Goal: Transaction & Acquisition: Purchase product/service

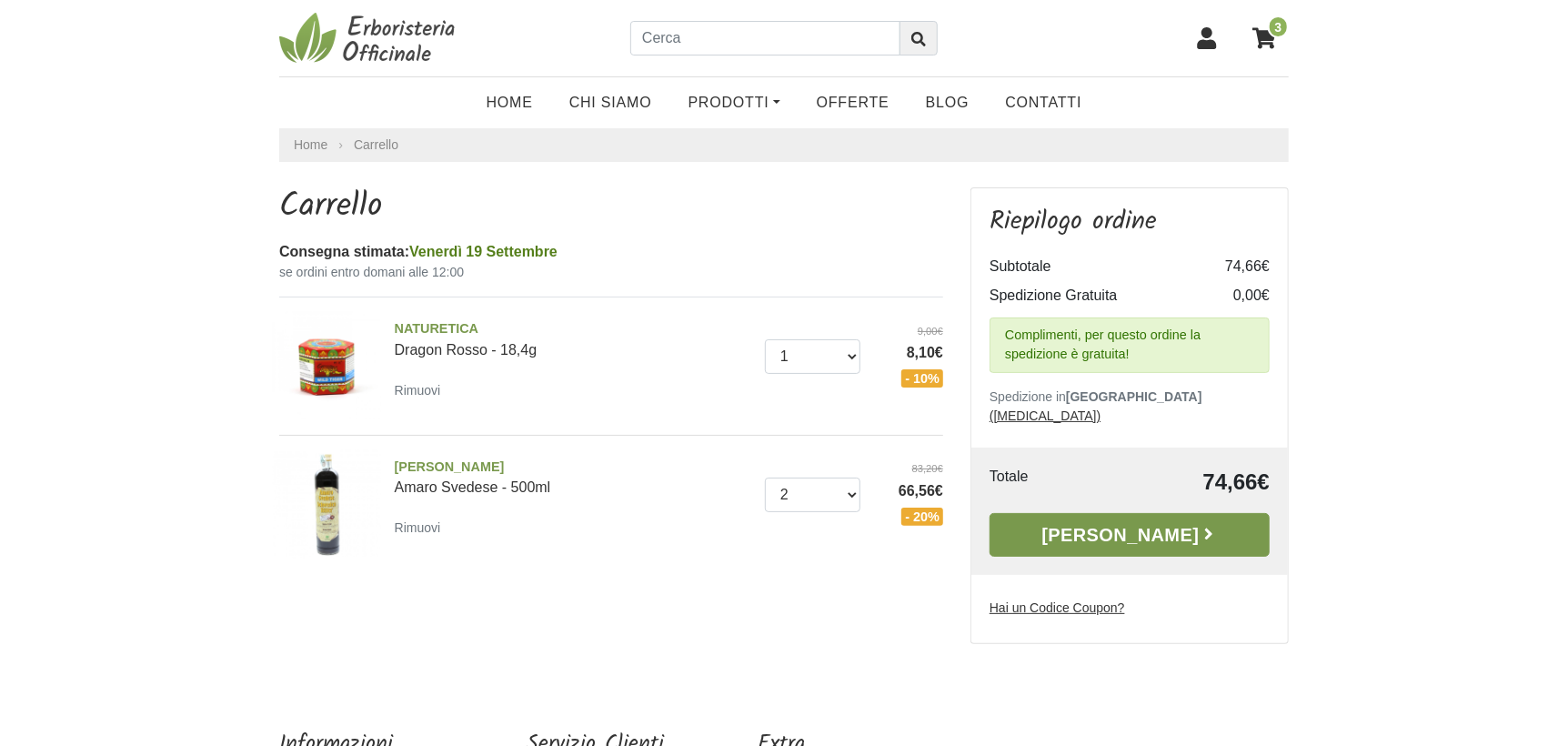
click at [1143, 519] on link "[PERSON_NAME]" at bounding box center [1130, 535] width 281 height 43
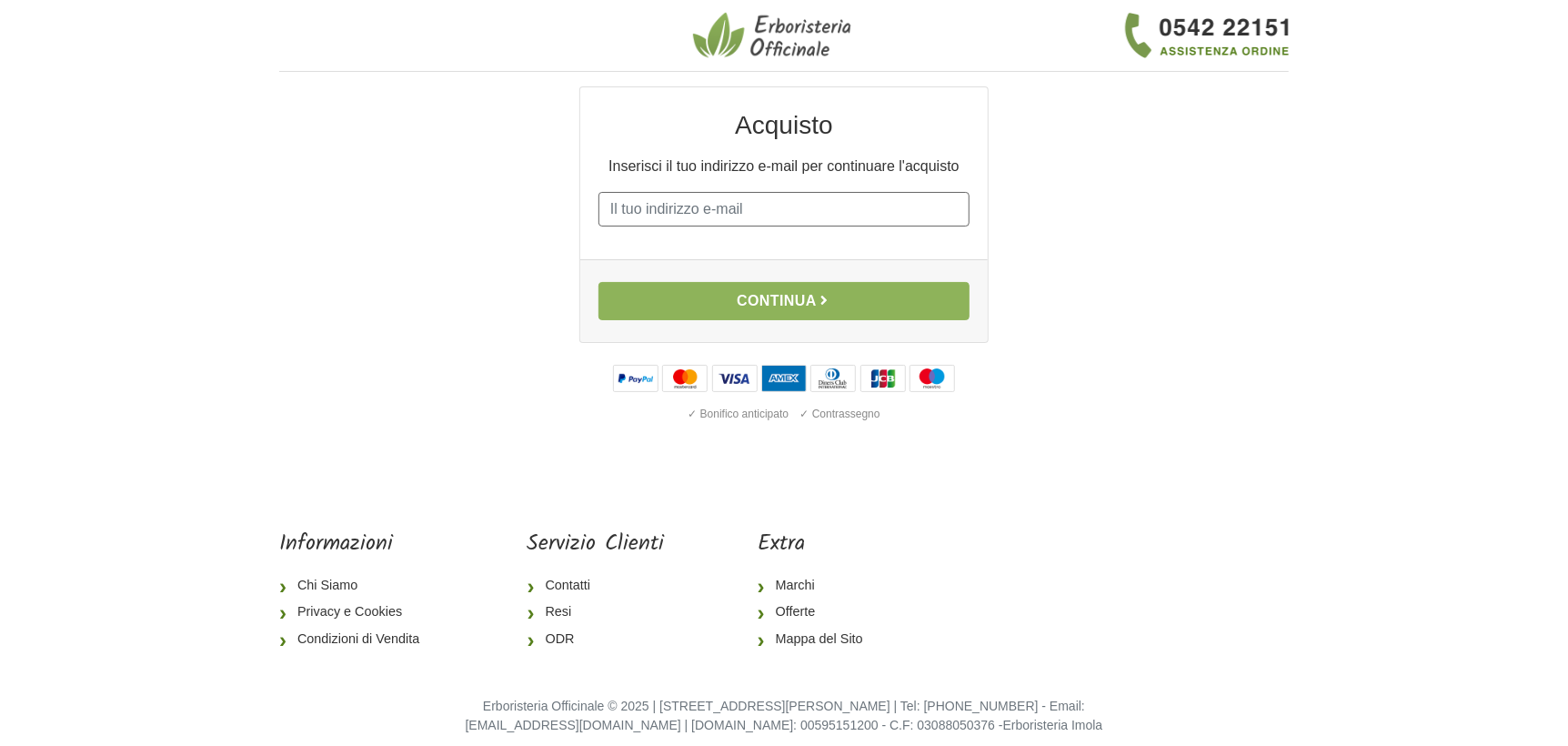
click at [710, 216] on input "E-mail" at bounding box center [784, 208] width 371 height 35
type input "antol22@tiscali.it"
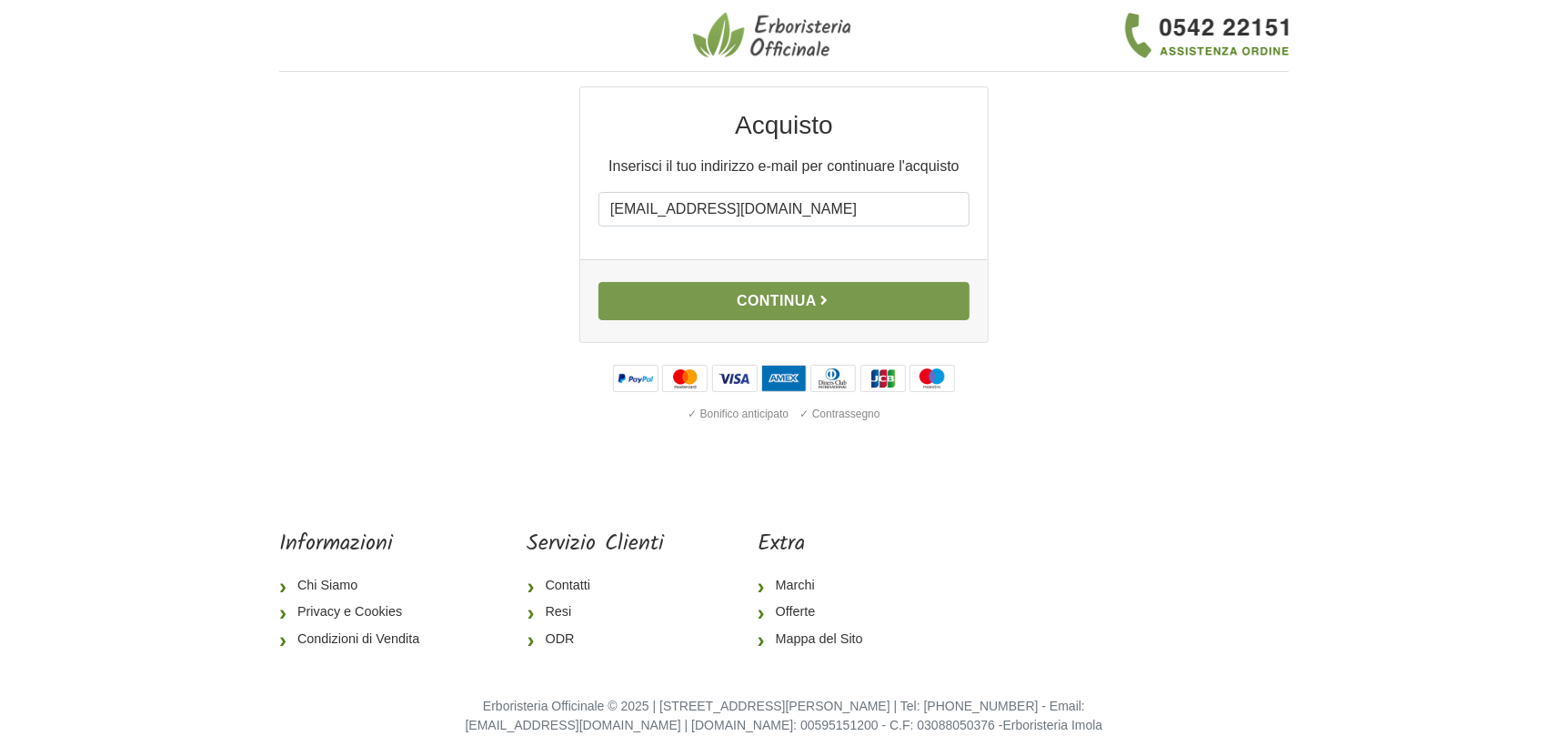
click at [754, 306] on button "Continua" at bounding box center [784, 300] width 371 height 39
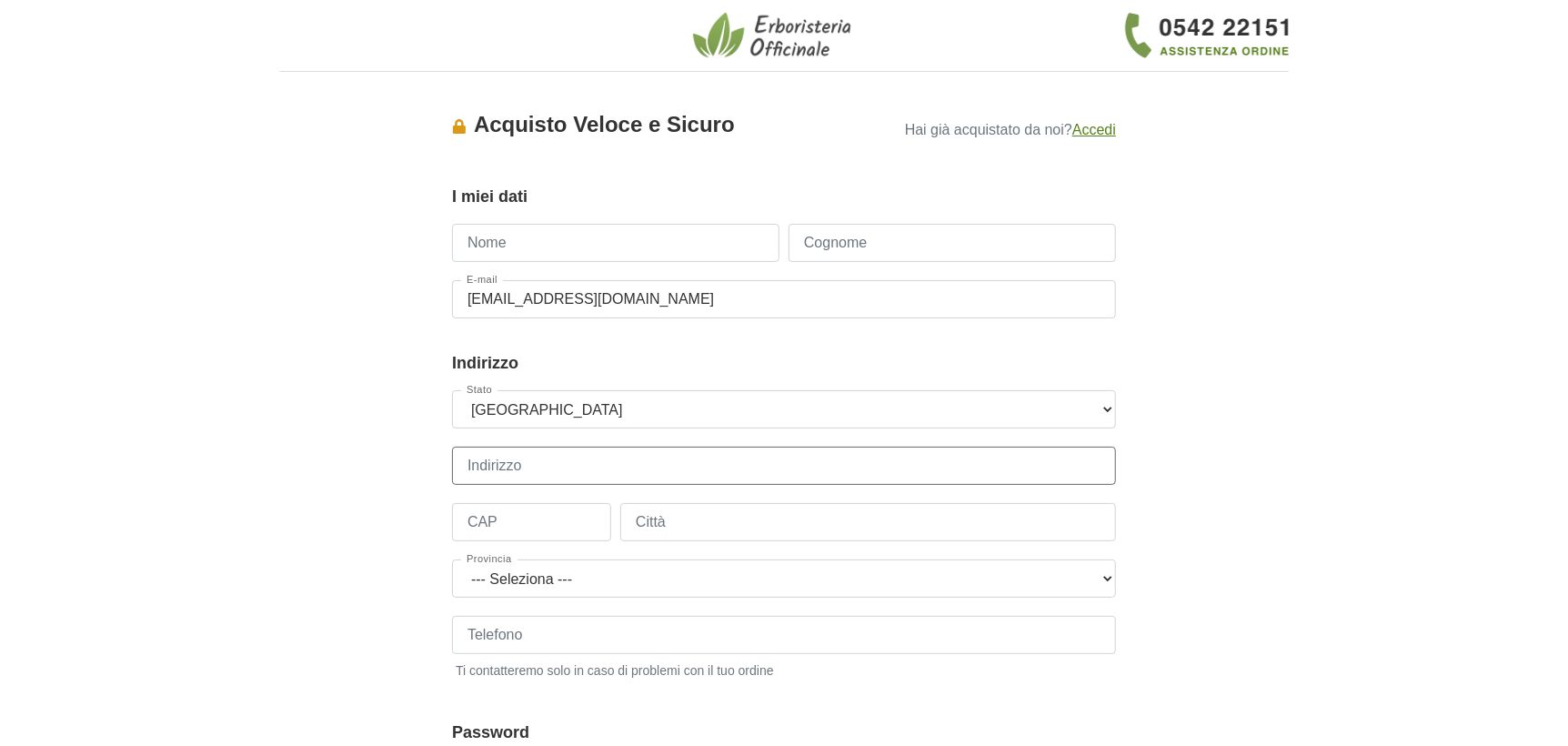
click at [645, 469] on input "Indirizzo" at bounding box center [784, 465] width 664 height 39
type input "Via A. De Gasperi 28"
type input "08029"
type input "Siniscola"
select select "3901"
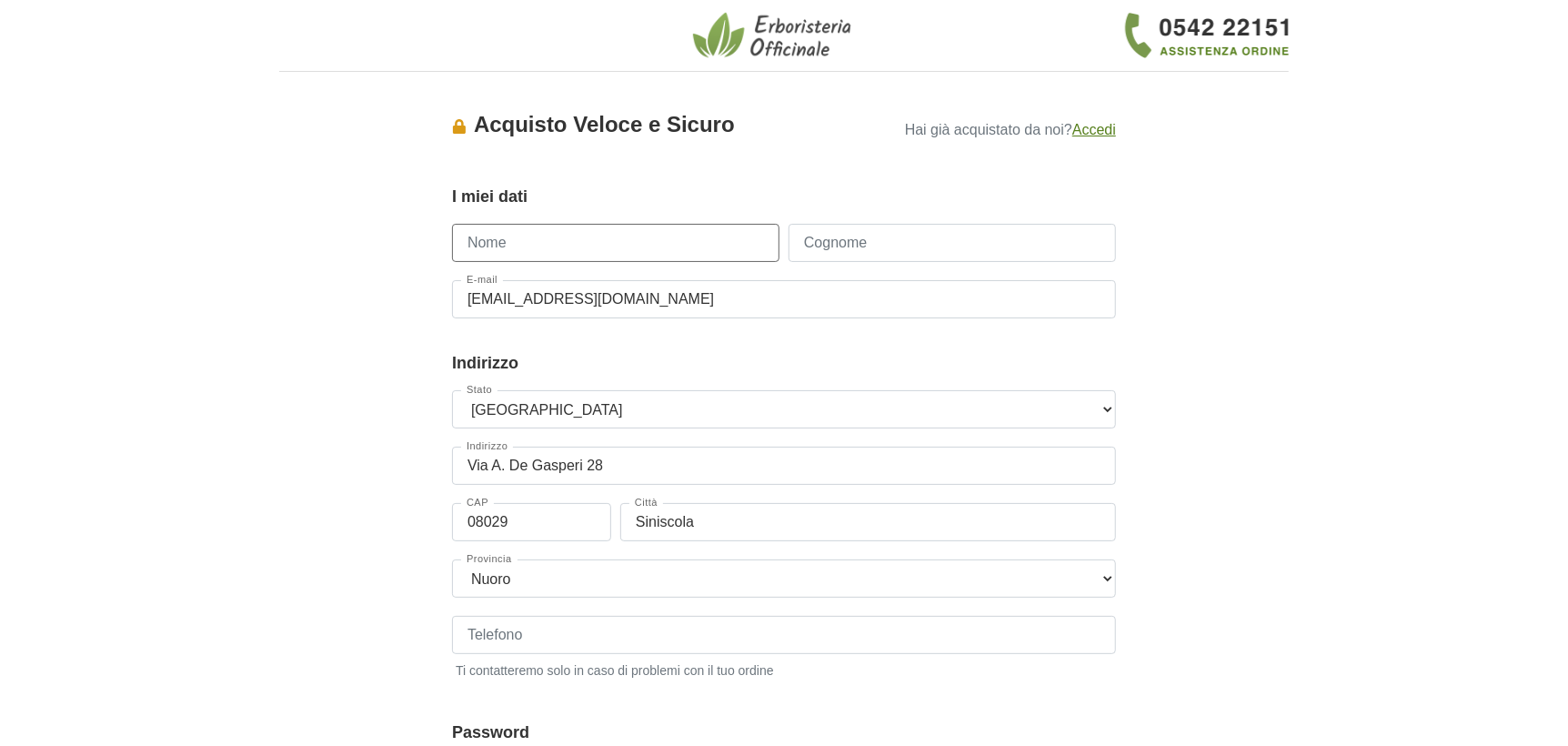
click at [547, 244] on input "Nome" at bounding box center [616, 243] width 327 height 39
type input "Antonello"
type input "Mele"
type input "3386853375"
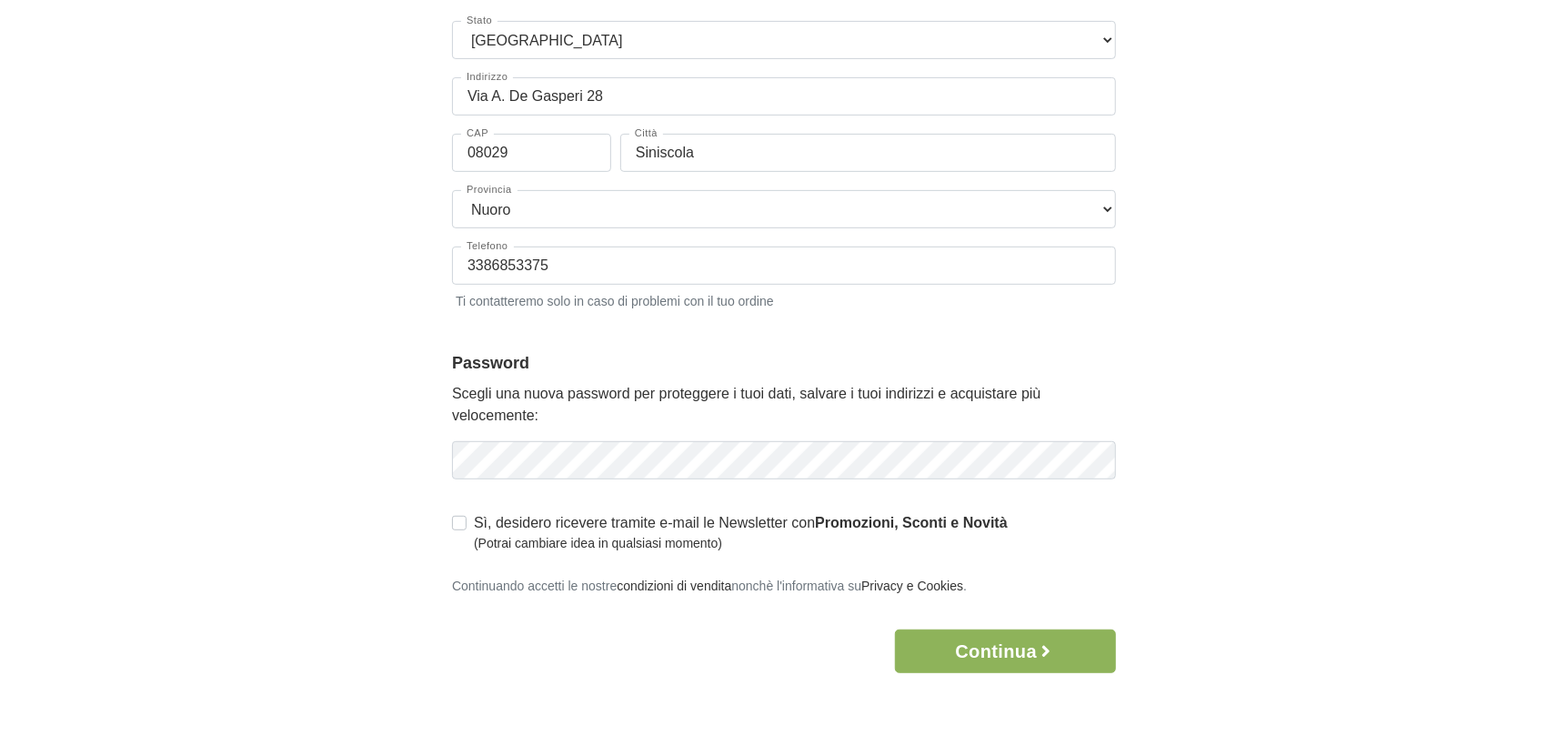
scroll to position [454, 0]
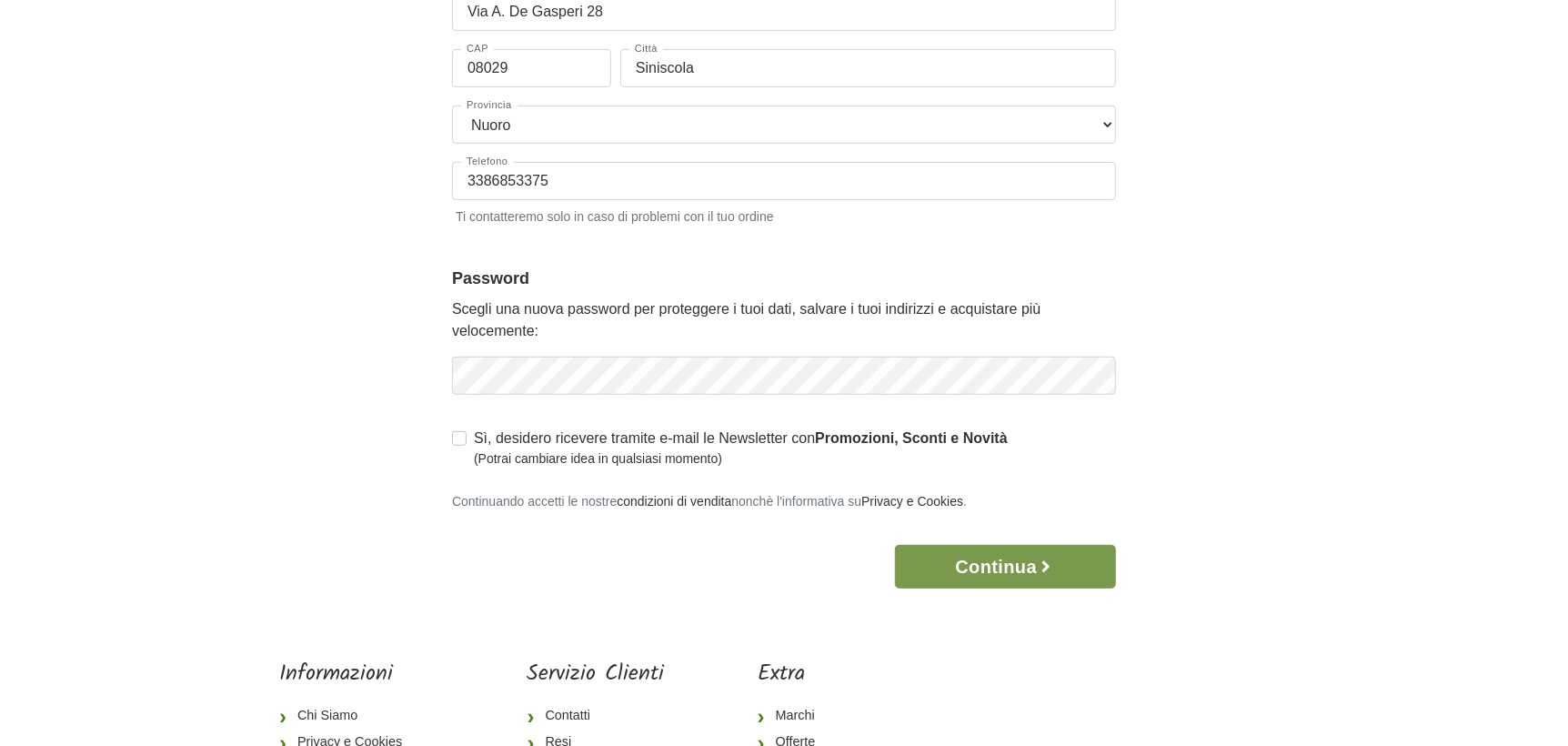
click at [957, 564] on button "Continua" at bounding box center [1006, 567] width 221 height 43
click at [1015, 566] on button "Continua" at bounding box center [1006, 567] width 221 height 43
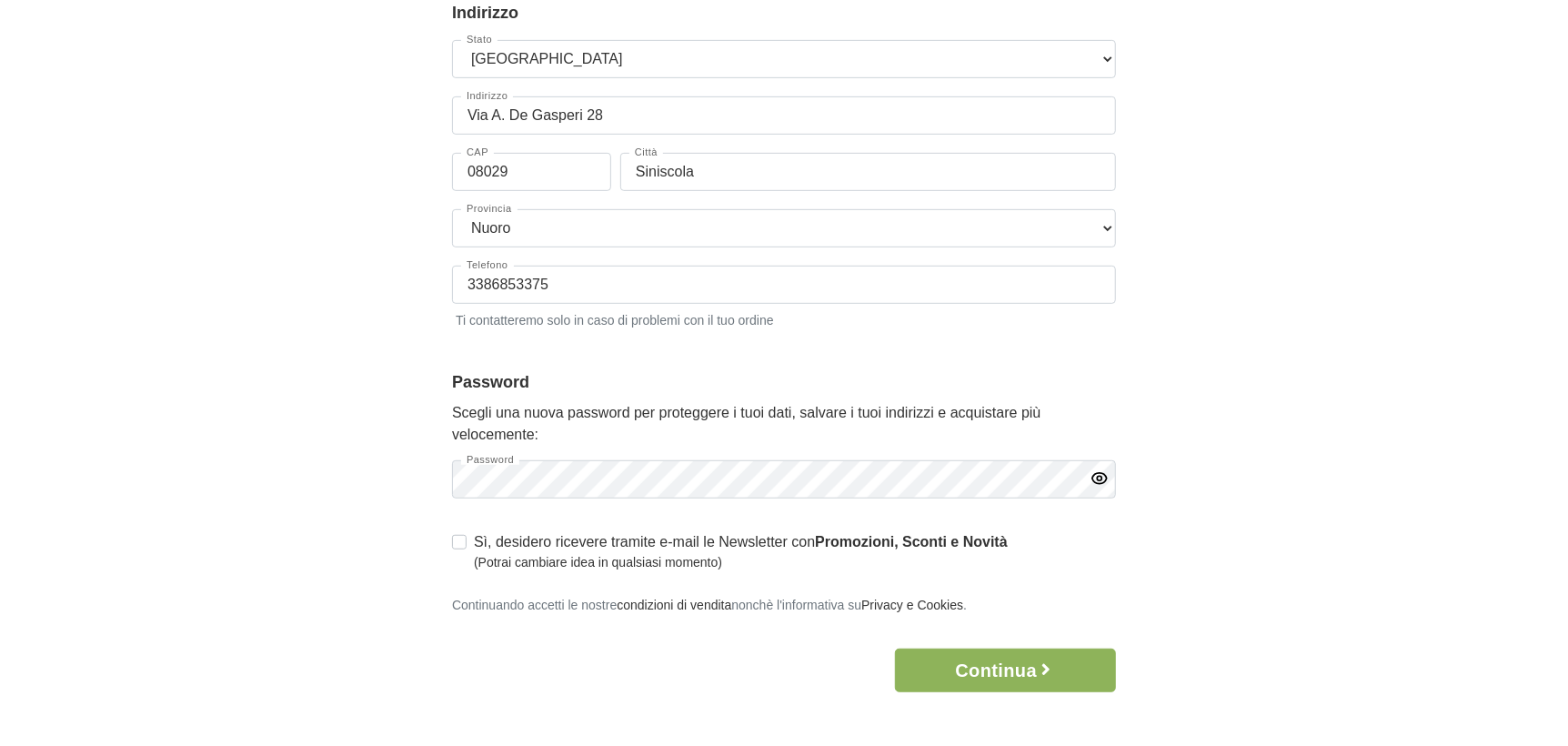
scroll to position [0, 0]
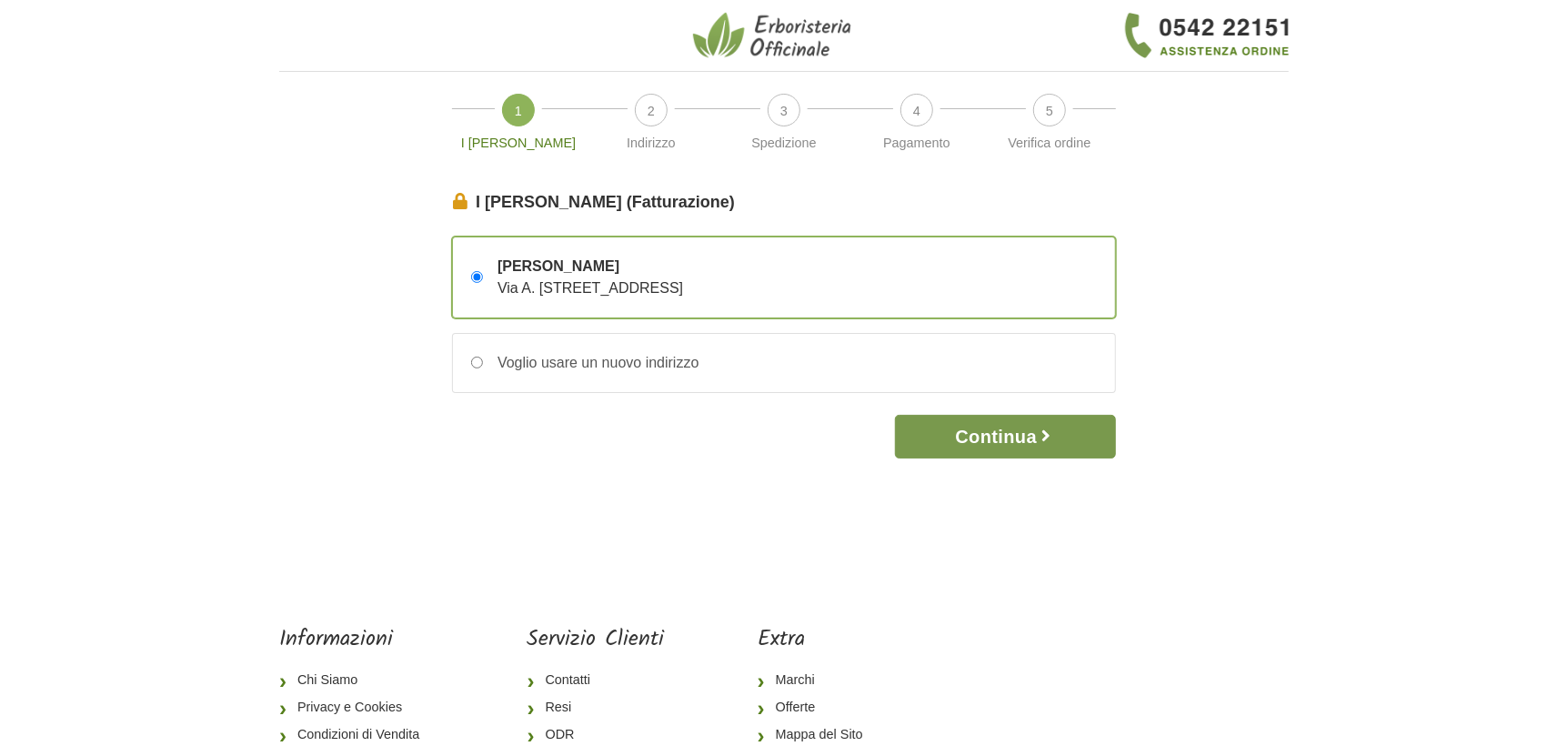
click at [1000, 440] on button "Continua" at bounding box center [1006, 437] width 221 height 43
click at [1031, 440] on button "Continua" at bounding box center [1006, 437] width 221 height 43
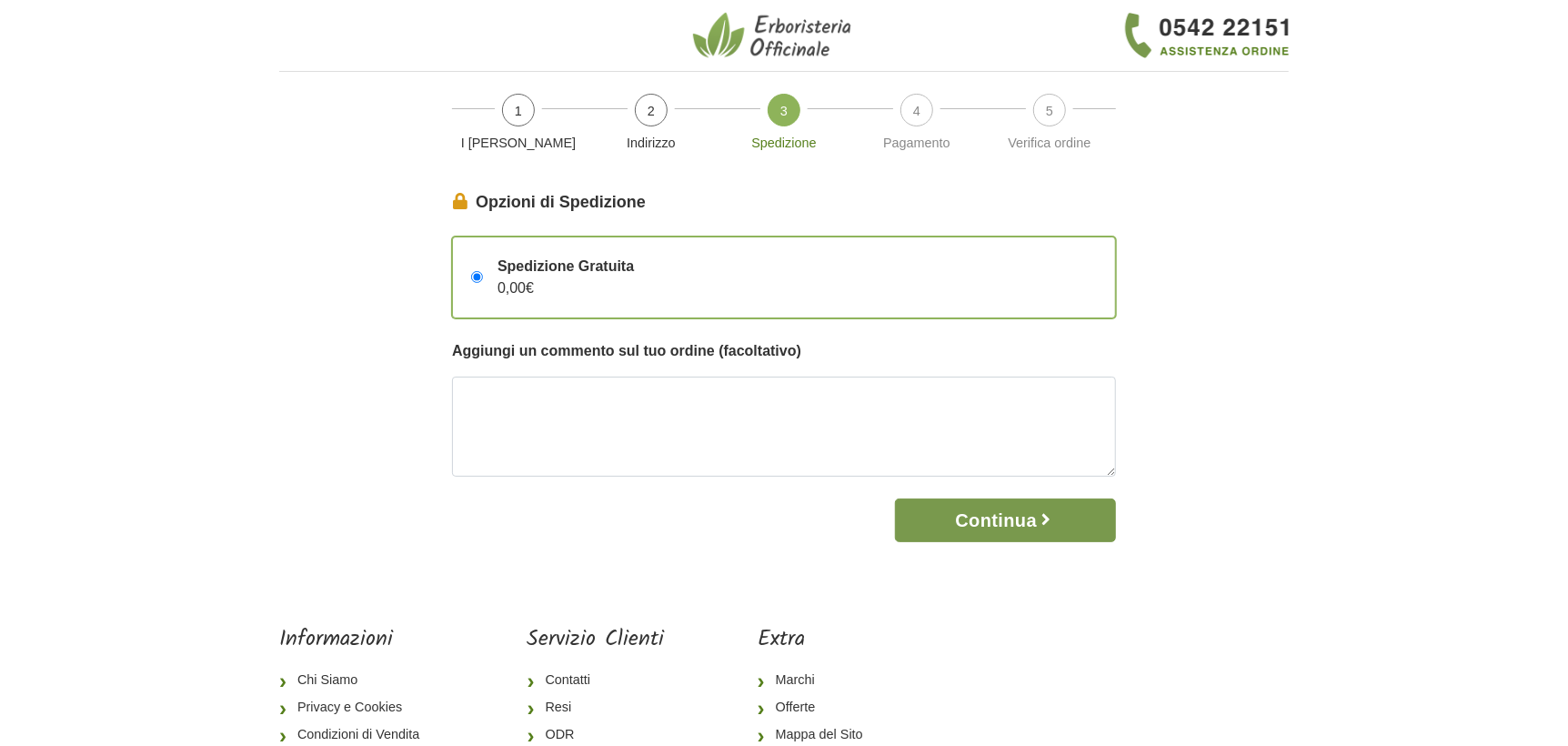
click at [1015, 526] on button "Continua" at bounding box center [1006, 521] width 221 height 43
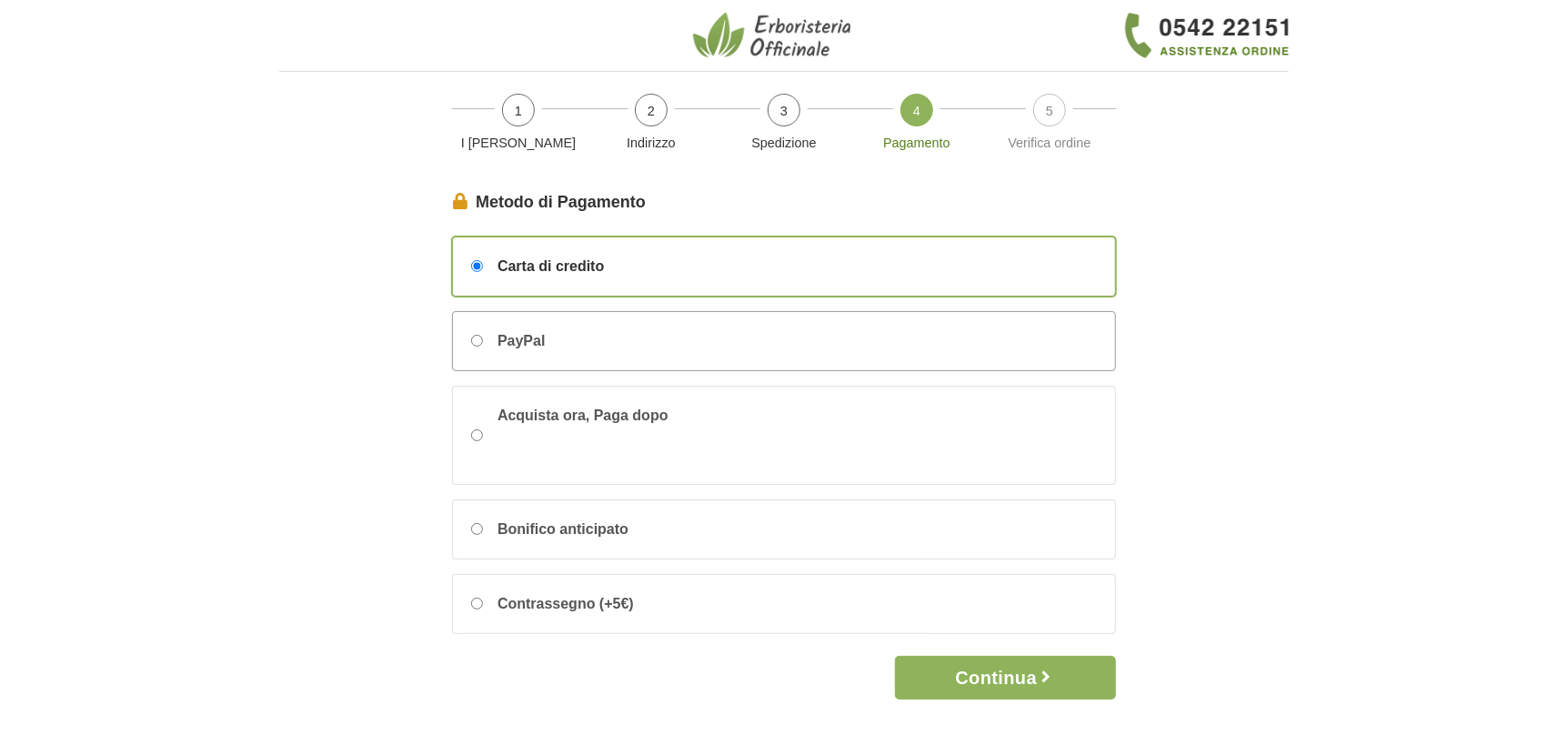
click at [528, 339] on span "PayPal" at bounding box center [522, 341] width 47 height 22
click at [483, 339] on input "PayPal" at bounding box center [477, 341] width 12 height 12
radio input "true"
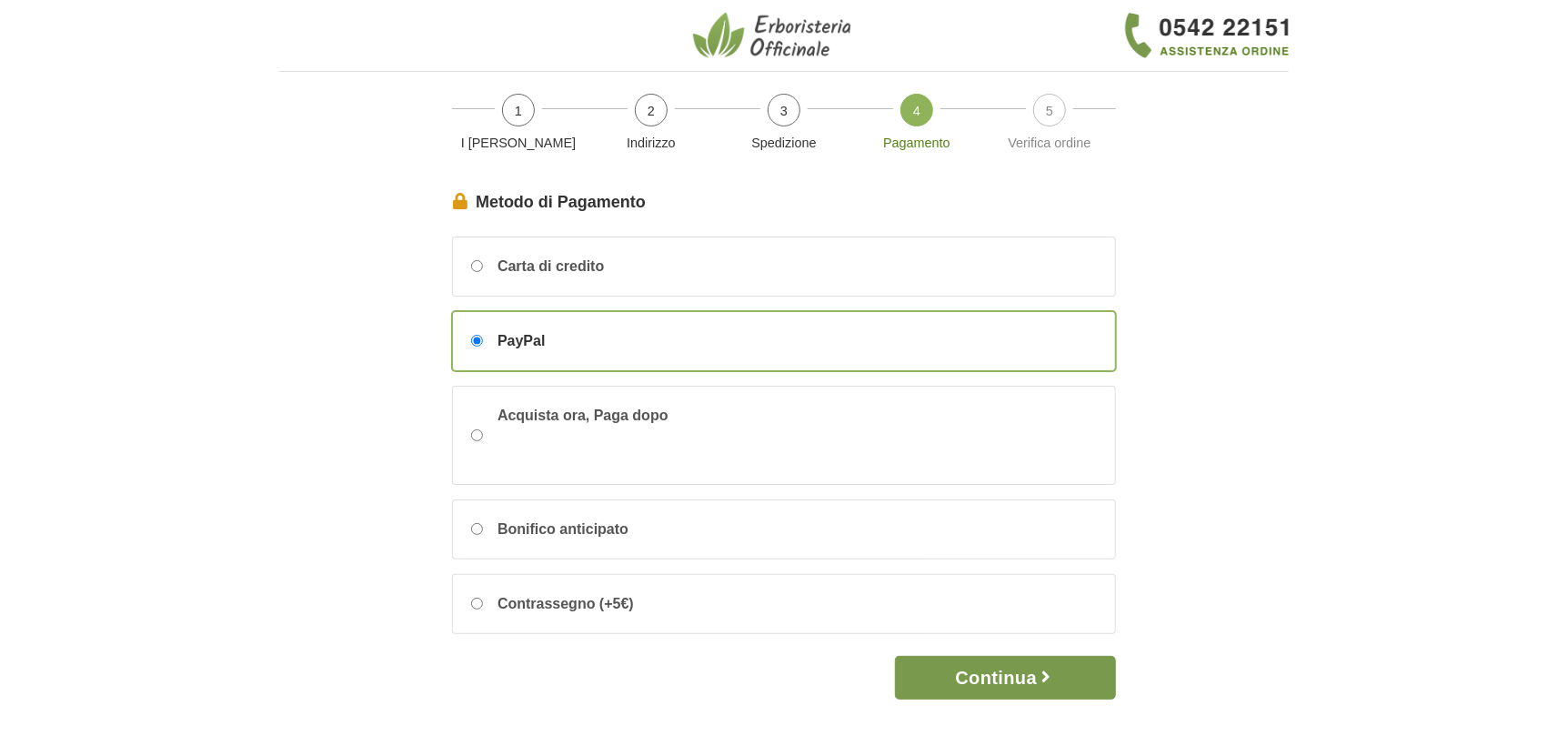
click at [998, 687] on button "Continua" at bounding box center [1006, 678] width 221 height 43
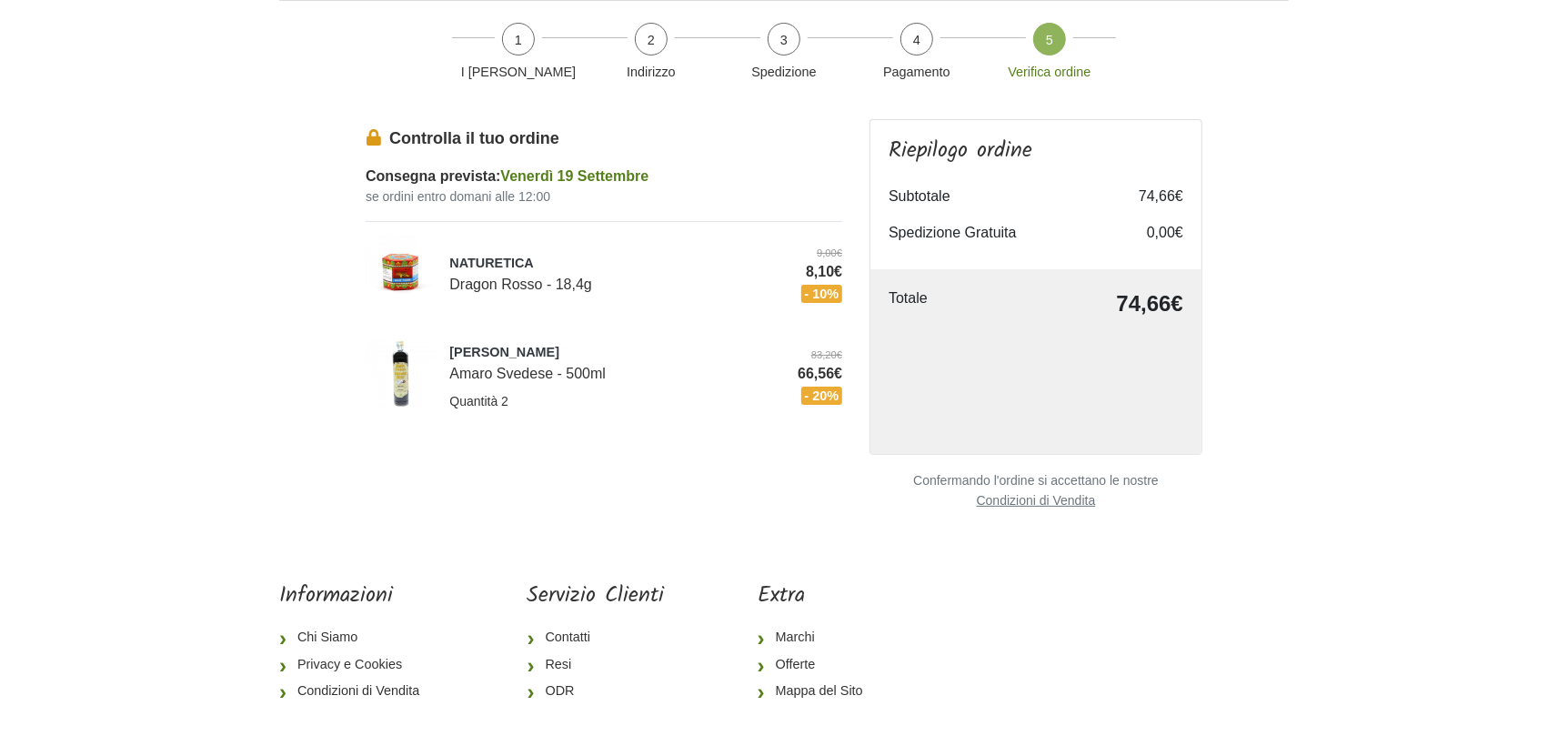
scroll to position [140, 0]
